Goal: Information Seeking & Learning: Learn about a topic

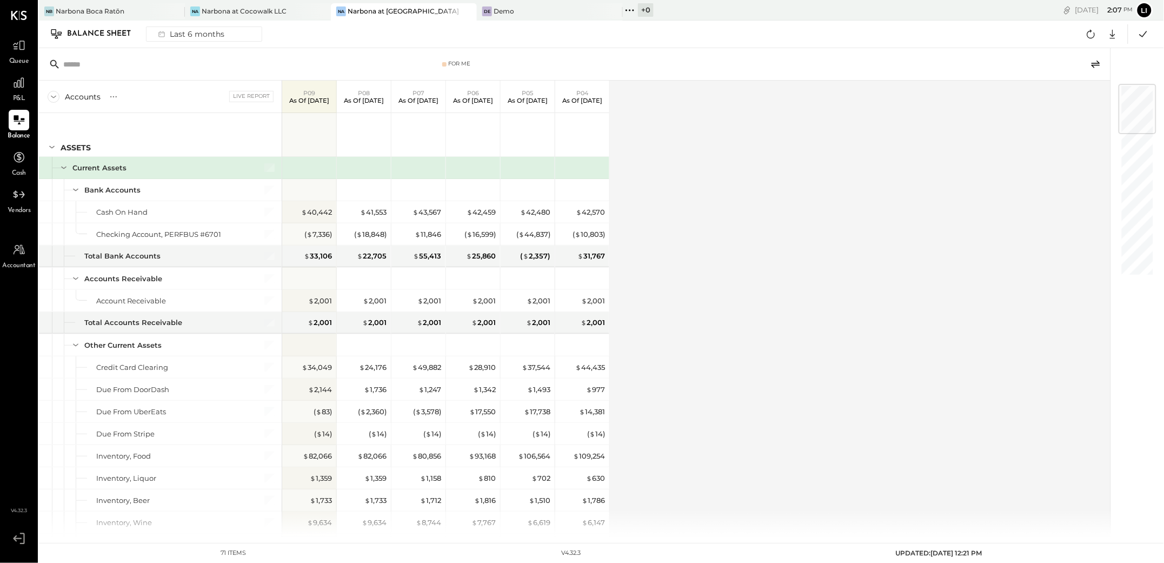
click at [19, 63] on span "Queue" at bounding box center [19, 62] width 20 height 10
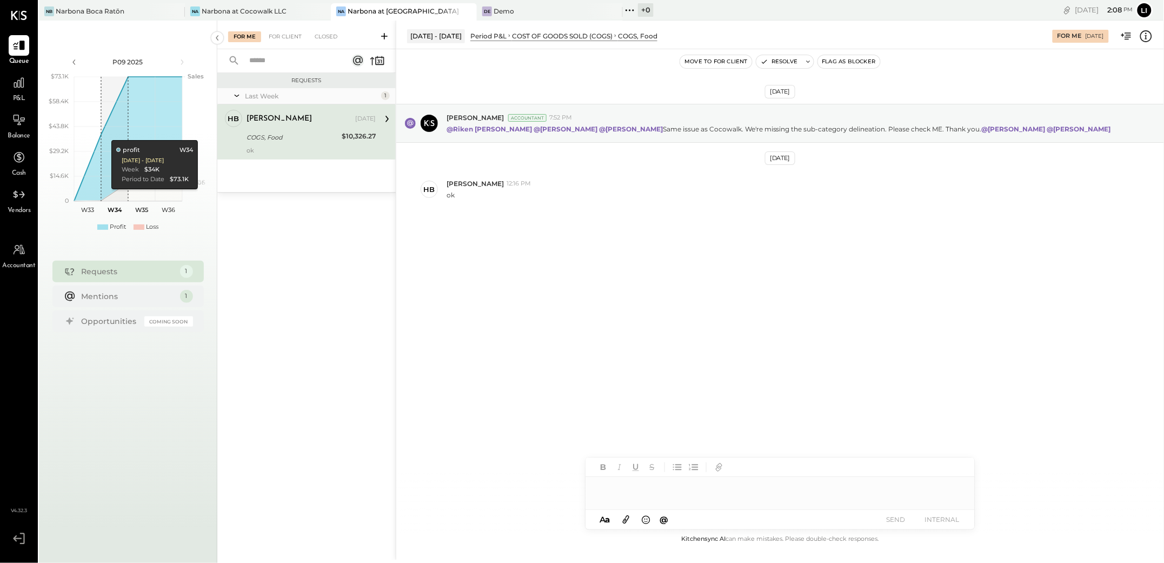
click at [536, 333] on div "[DATE] [PERSON_NAME] Accountant 7:52 PM @[PERSON_NAME] @[PERSON_NAME] @[PERSON_…" at bounding box center [780, 290] width 768 height 483
click at [758, 343] on div "[DATE] [PERSON_NAME] Accountant 7:52 PM @[PERSON_NAME] @[PERSON_NAME] @[PERSON_…" at bounding box center [780, 290] width 768 height 483
click at [612, 370] on div "[DATE] [PERSON_NAME] Accountant 7:52 PM @[PERSON_NAME] @[PERSON_NAME] @[PERSON_…" at bounding box center [780, 290] width 768 height 483
click at [569, 310] on div "[DATE] [PERSON_NAME] Accountant 7:52 PM @[PERSON_NAME] @[PERSON_NAME] @[PERSON_…" at bounding box center [780, 290] width 768 height 483
click at [9, 94] on div "P&L" at bounding box center [19, 87] width 21 height 31
